Goal: Task Accomplishment & Management: Manage account settings

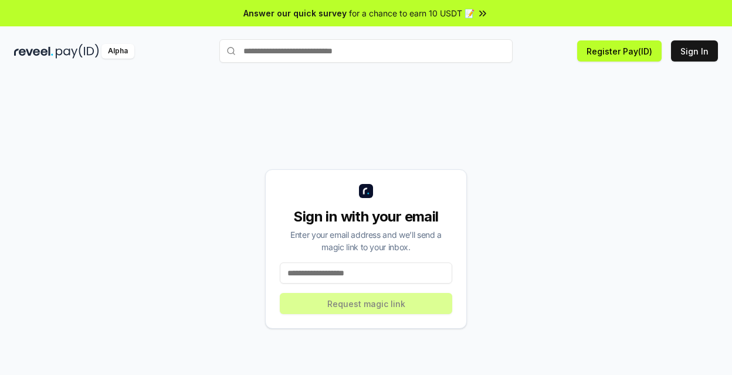
click at [340, 277] on input at bounding box center [366, 273] width 172 height 21
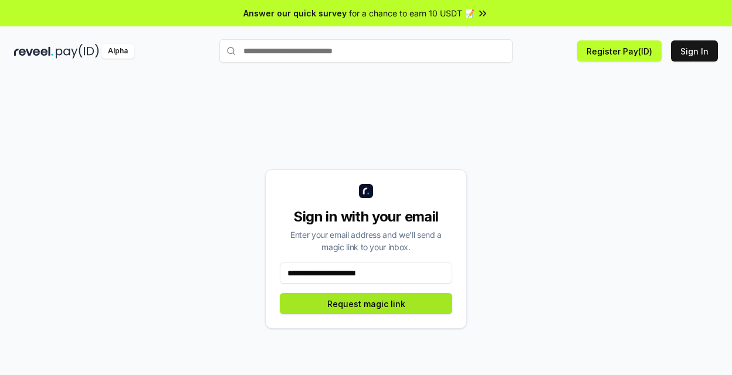
type input "**********"
click at [353, 303] on button "Request magic link" at bounding box center [366, 303] width 172 height 21
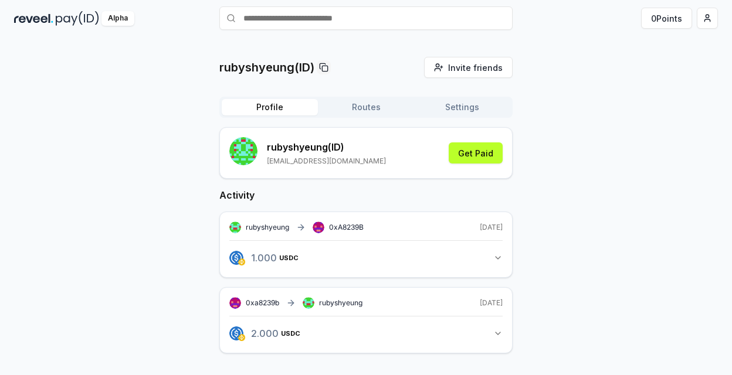
scroll to position [33, 0]
click at [494, 158] on button "Get Paid" at bounding box center [476, 152] width 54 height 21
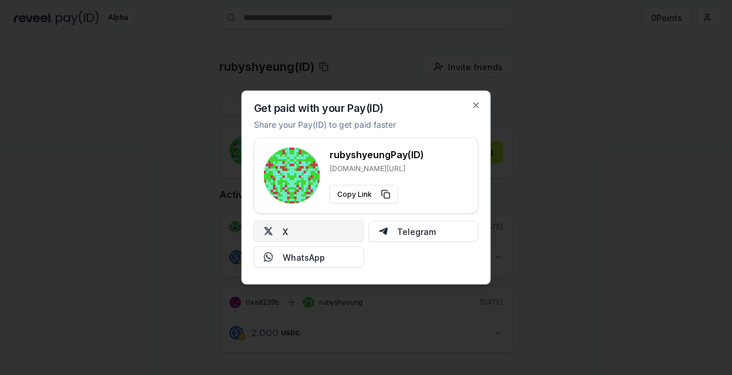
click at [325, 234] on button "X" at bounding box center [309, 231] width 110 height 21
click at [476, 105] on icon "button" at bounding box center [476, 105] width 5 height 5
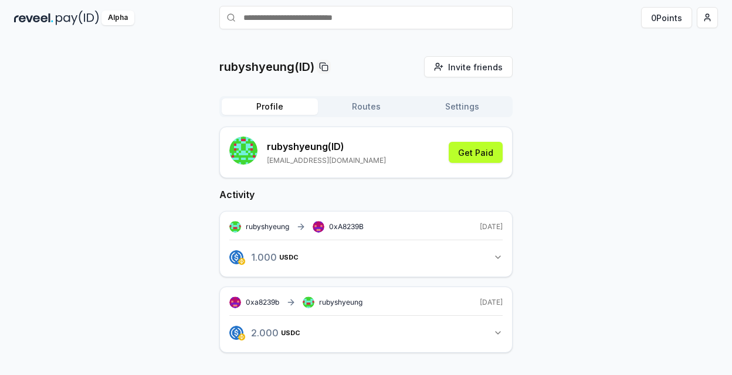
drag, startPoint x: 584, startPoint y: 192, endPoint x: 577, endPoint y: 192, distance: 6.5
click at [584, 192] on div "rubyshyeung(ID) Invite friends Invite Profile Routes Settings rubyshyeung (ID) …" at bounding box center [366, 214] width 704 height 316
